Goal: Transaction & Acquisition: Download file/media

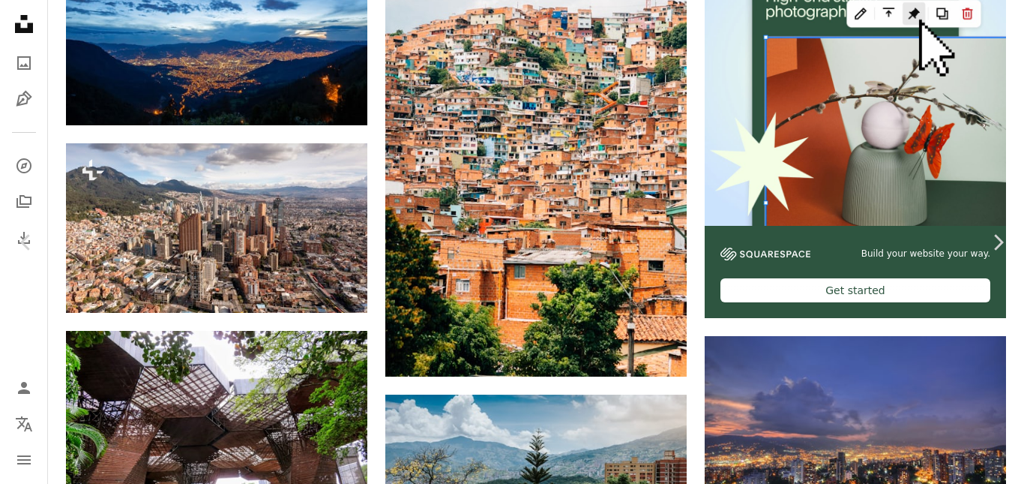
scroll to position [450, 0]
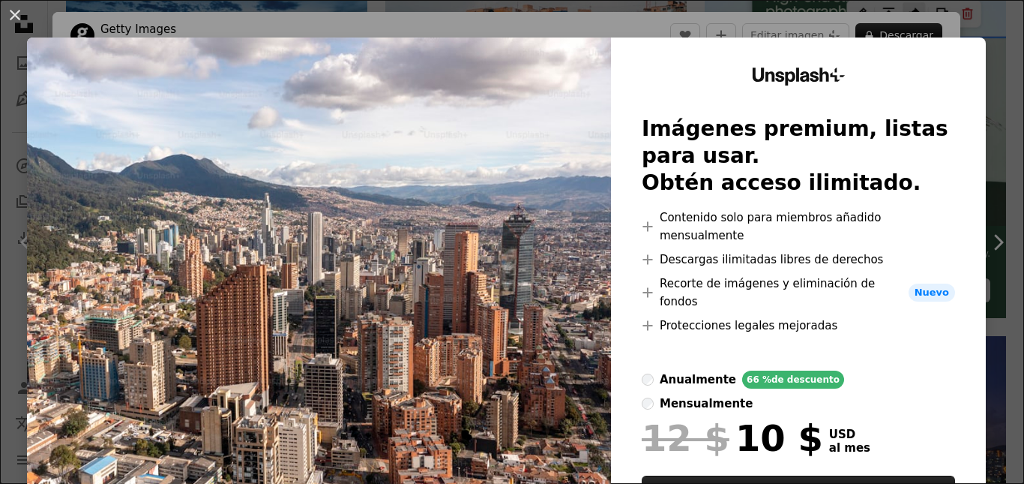
click at [681, 370] on div "anualmente" at bounding box center [698, 379] width 76 height 18
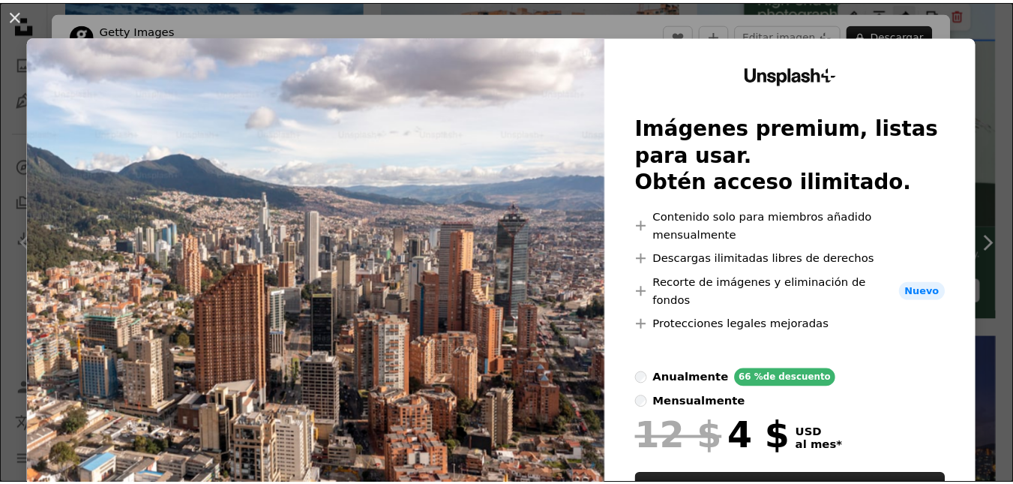
scroll to position [0, 0]
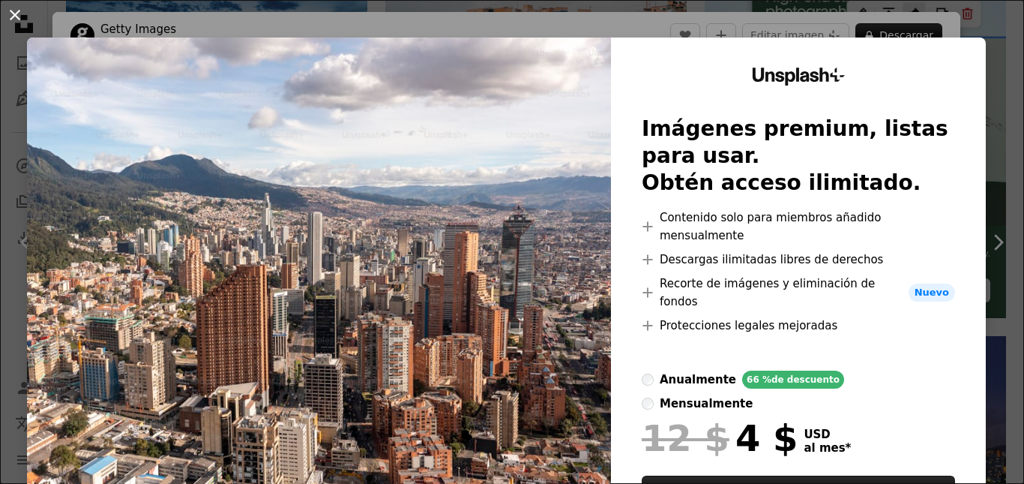
click at [16, 17] on button "An X shape" at bounding box center [15, 15] width 18 height 18
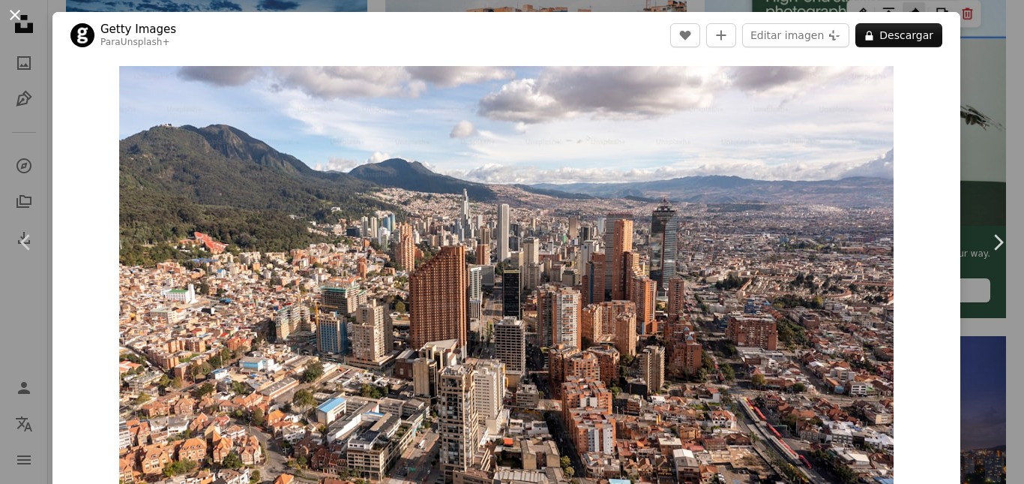
click at [16, 14] on button "An X shape" at bounding box center [15, 15] width 18 height 18
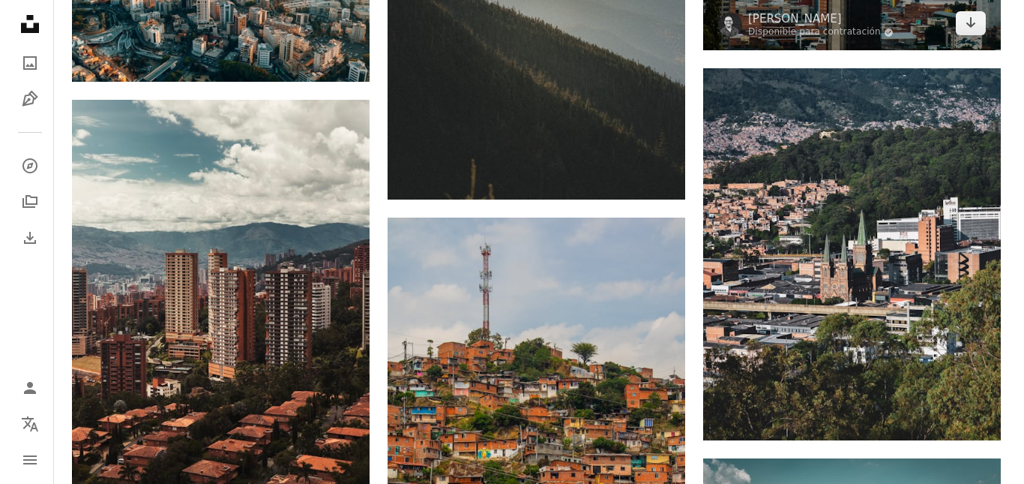
scroll to position [4631, 0]
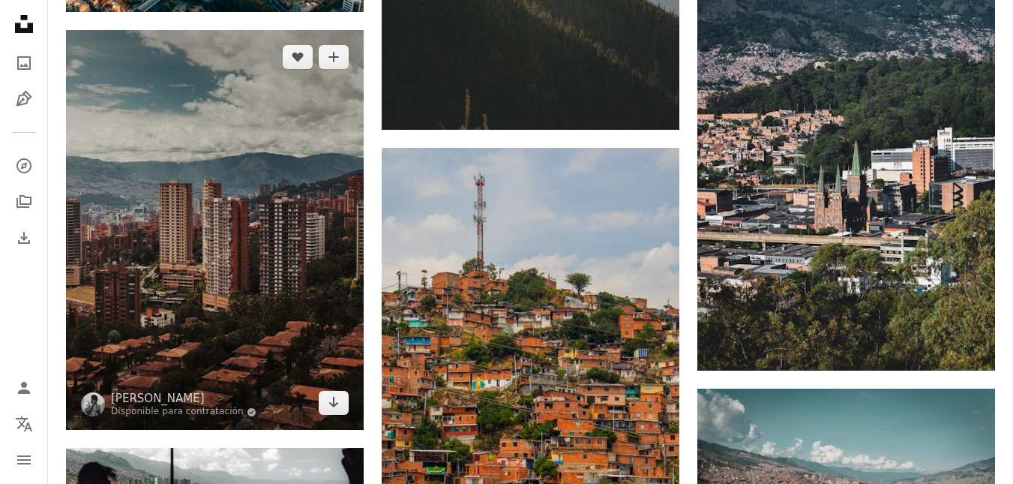
click at [327, 220] on img at bounding box center [215, 230] width 298 height 400
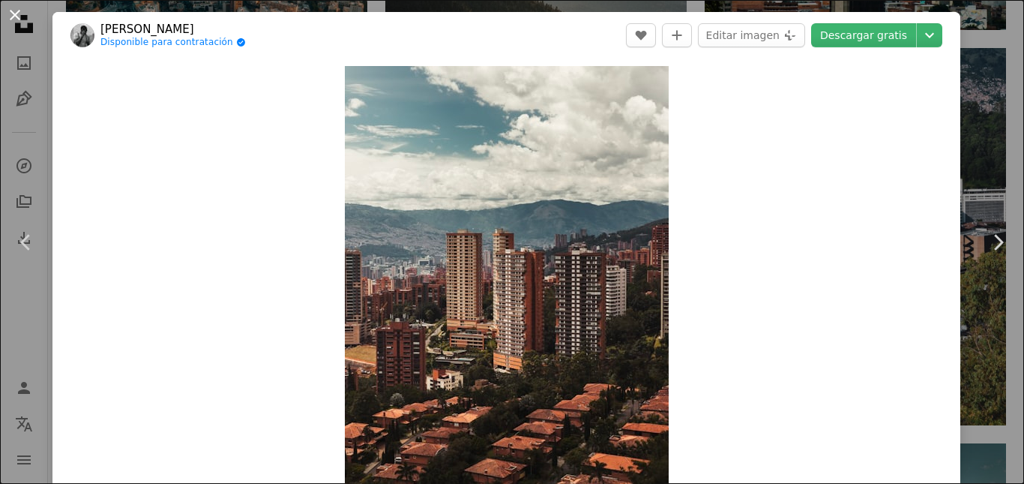
click at [11, 20] on button "An X shape" at bounding box center [15, 15] width 18 height 18
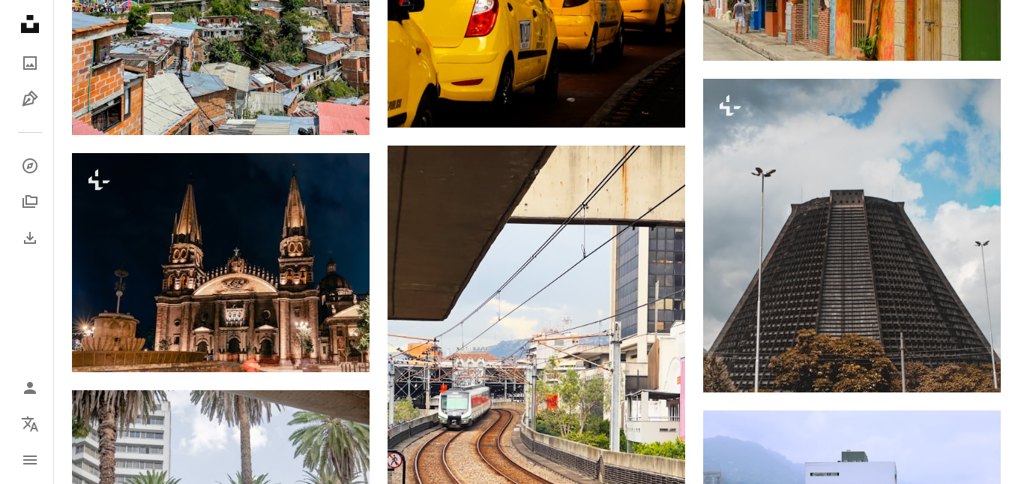
scroll to position [10686, 0]
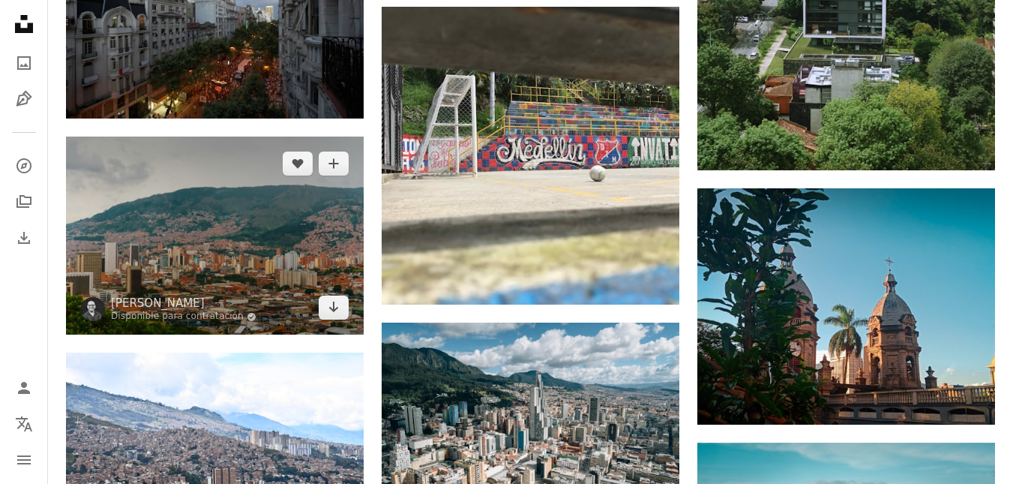
click at [274, 212] on img at bounding box center [215, 235] width 298 height 198
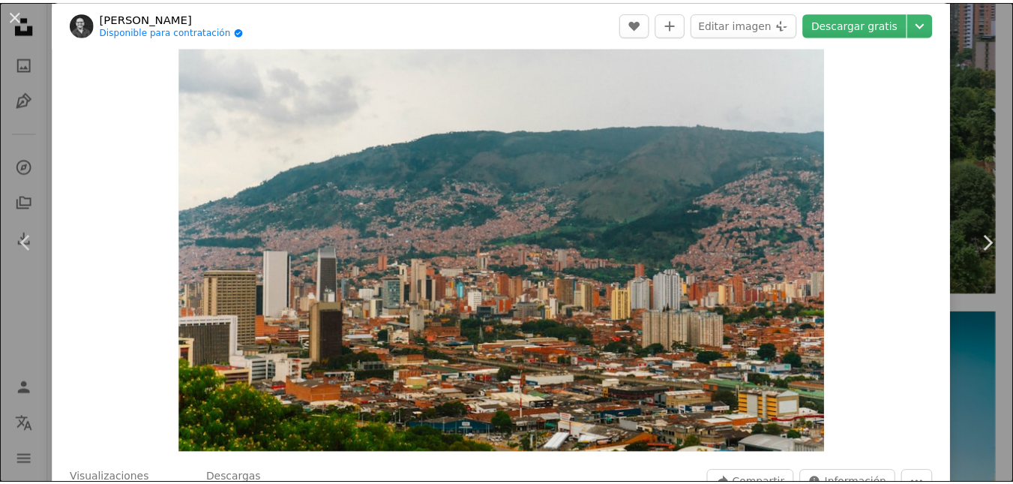
scroll to position [16, 0]
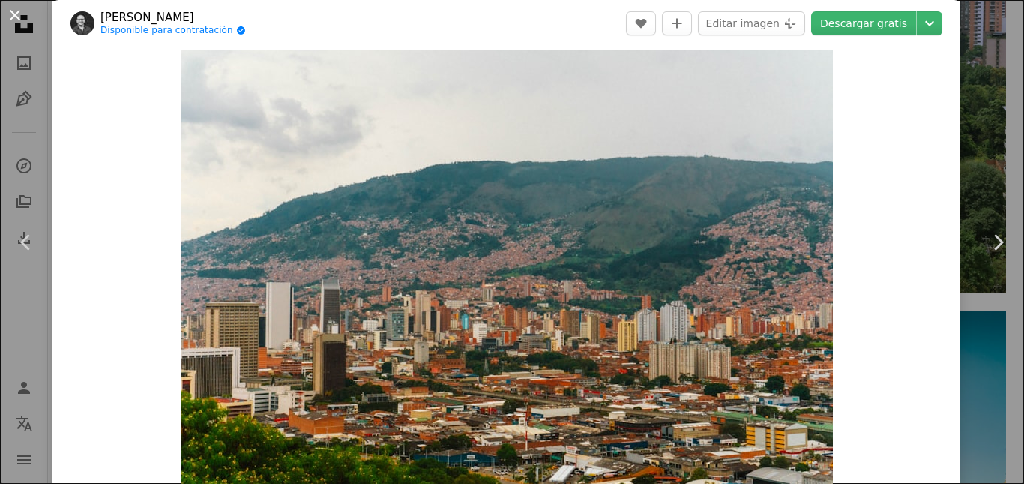
click at [18, 15] on button "An X shape" at bounding box center [15, 15] width 18 height 18
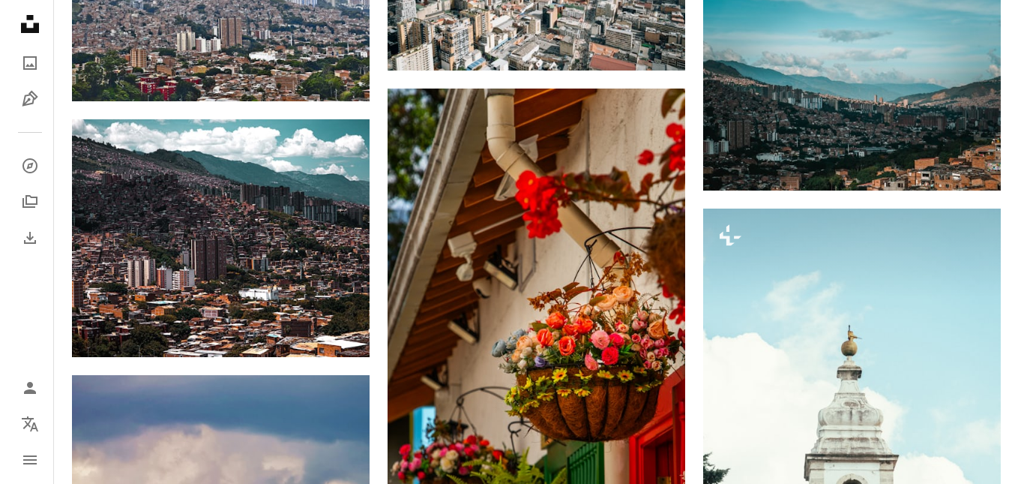
scroll to position [10911, 0]
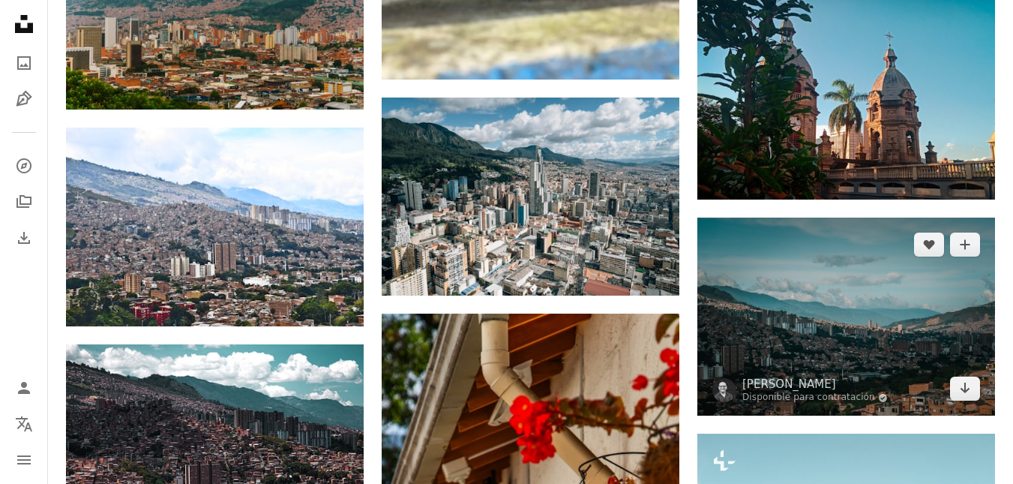
click at [866, 256] on img at bounding box center [846, 316] width 298 height 198
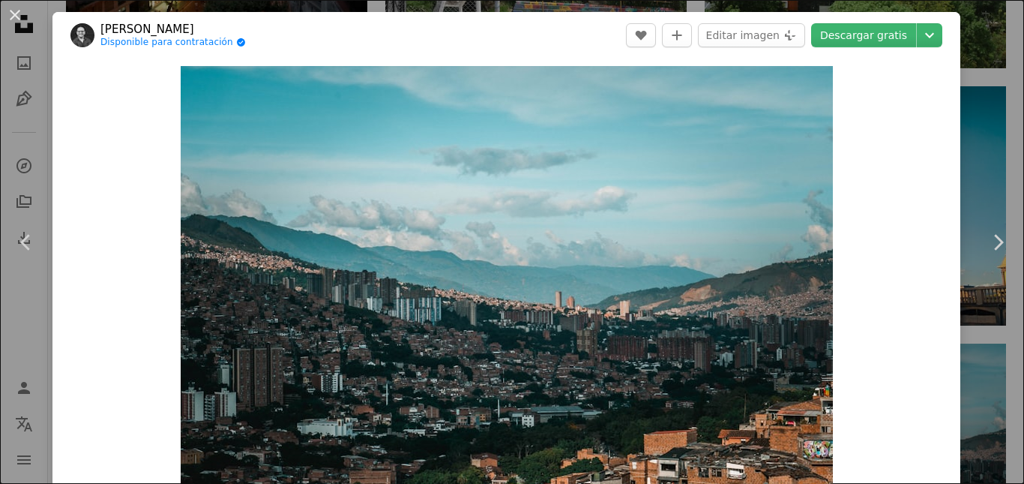
drag, startPoint x: 15, startPoint y: 18, endPoint x: 44, endPoint y: 1, distance: 33.9
click at [15, 17] on button "An X shape" at bounding box center [15, 15] width 18 height 18
